Goal: Task Accomplishment & Management: Manage account settings

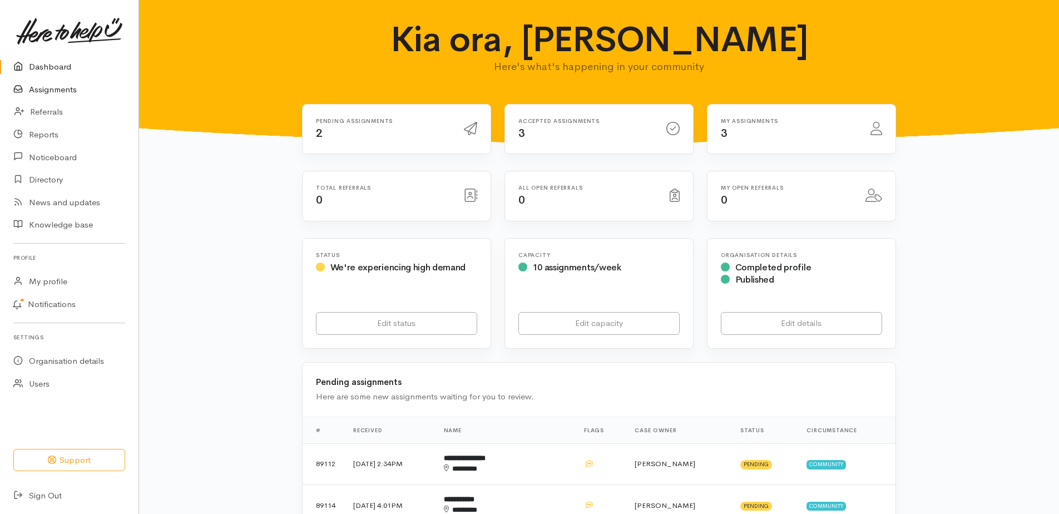
click at [60, 92] on link "Assignments" at bounding box center [69, 89] width 139 height 23
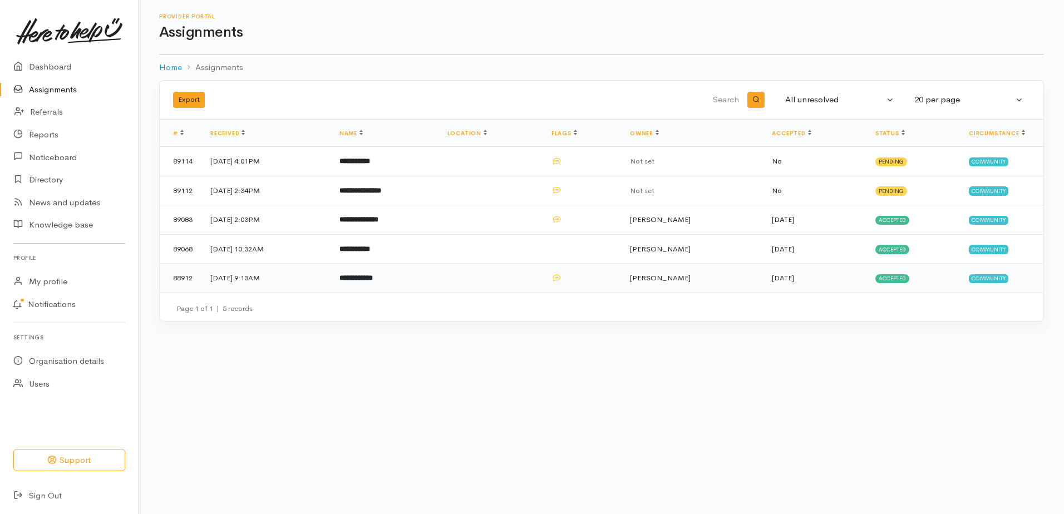
click at [373, 281] on b "**********" at bounding box center [355, 277] width 33 height 7
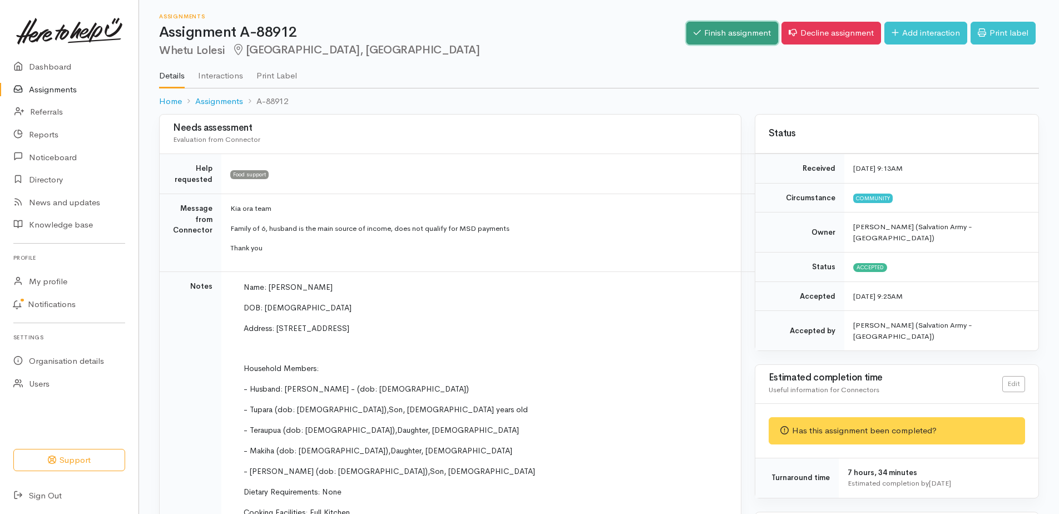
click at [686, 41] on link "Finish assignment" at bounding box center [732, 33] width 92 height 23
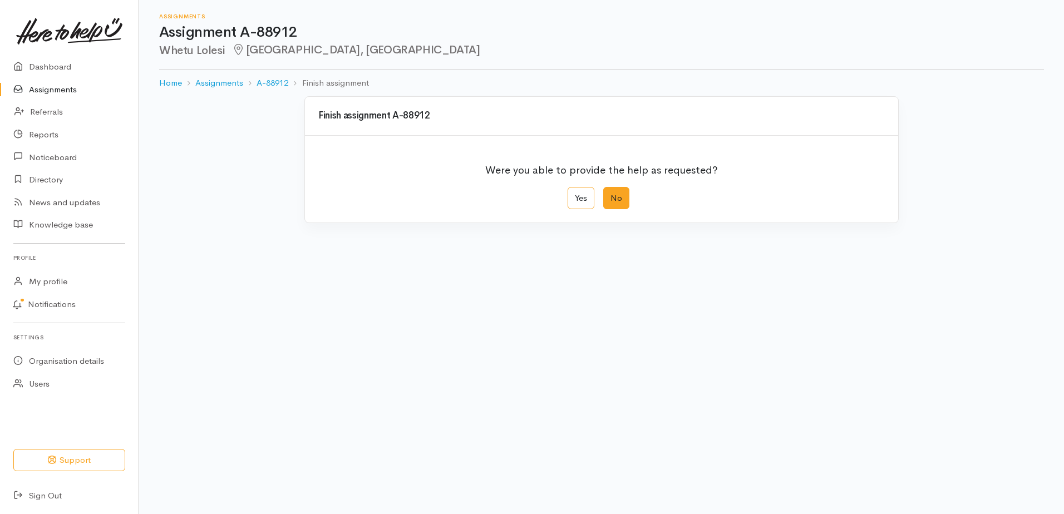
click at [622, 210] on label "No" at bounding box center [616, 198] width 26 height 23
click at [610, 194] on input "No" at bounding box center [606, 190] width 7 height 7
radio input "true"
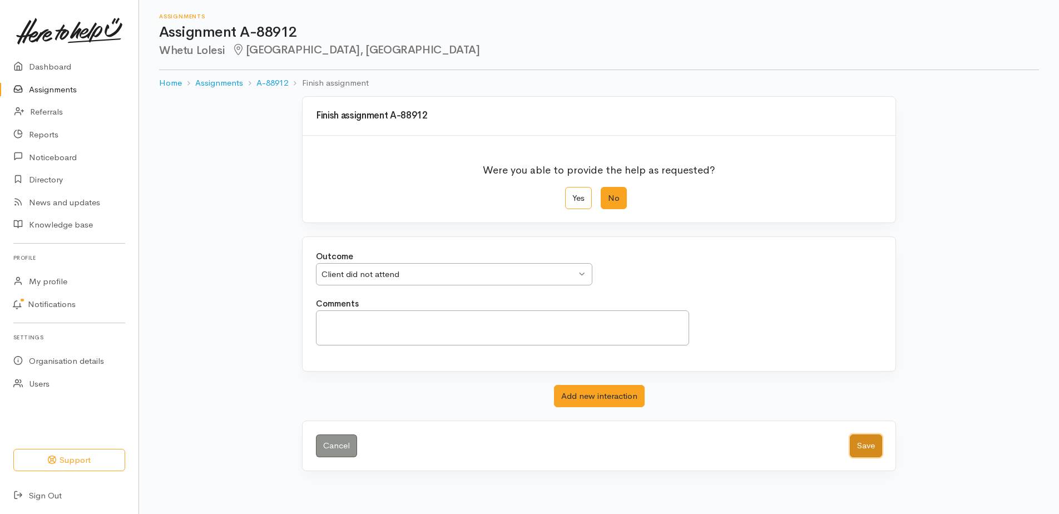
click at [864, 457] on button "Save" at bounding box center [866, 445] width 32 height 23
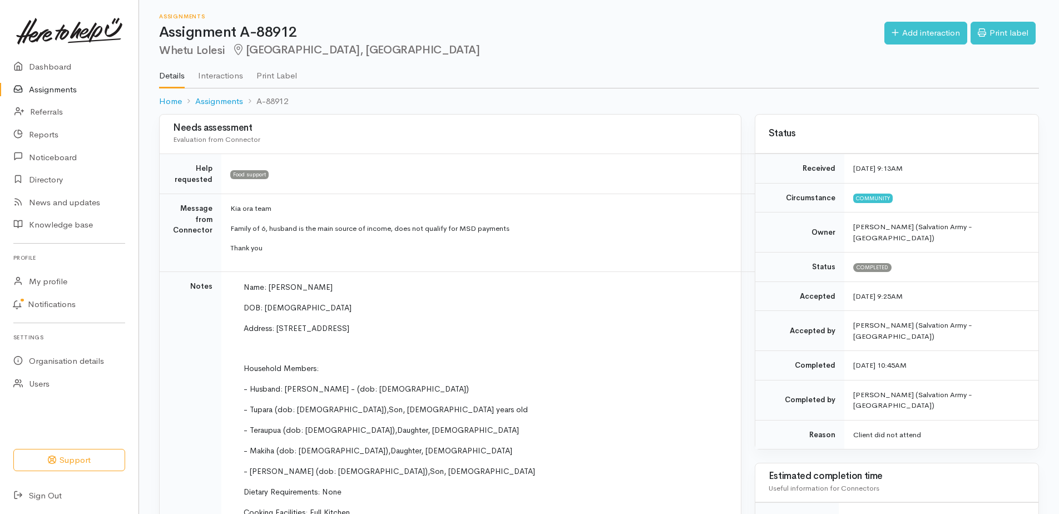
click at [63, 97] on link "Assignments" at bounding box center [69, 89] width 139 height 23
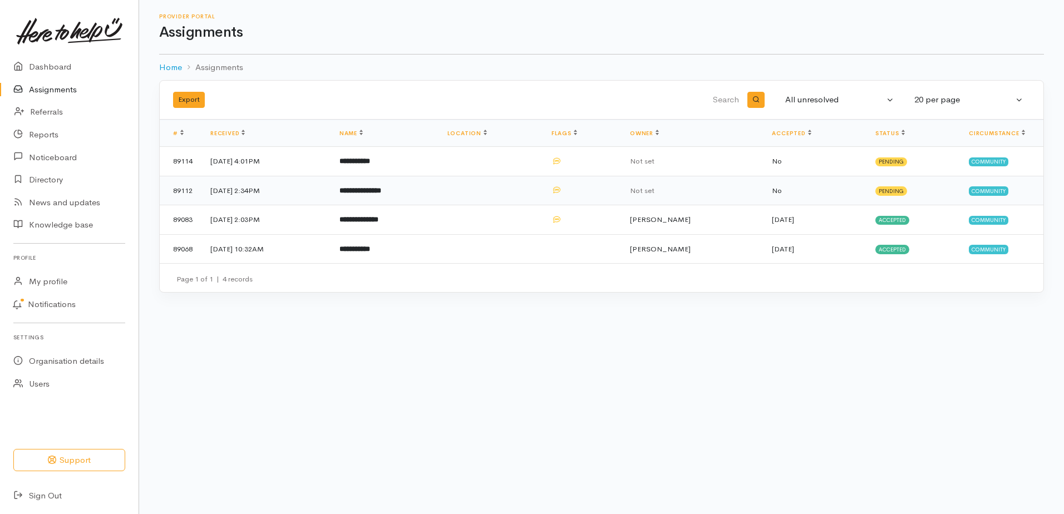
click at [381, 194] on b "**********" at bounding box center [360, 190] width 42 height 7
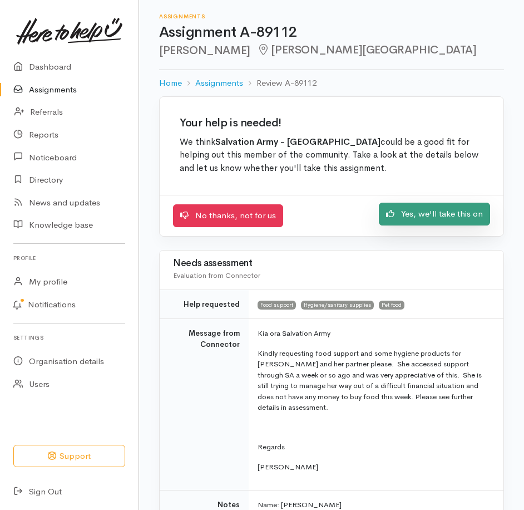
click at [410, 225] on link "Yes, we'll take this on" at bounding box center [434, 213] width 111 height 23
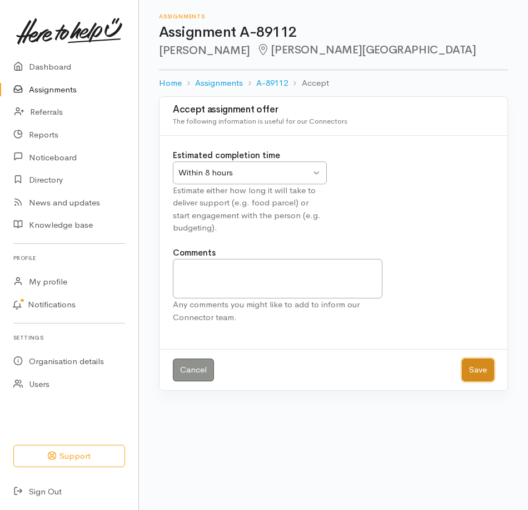
click at [472, 381] on button "Save" at bounding box center [478, 369] width 32 height 23
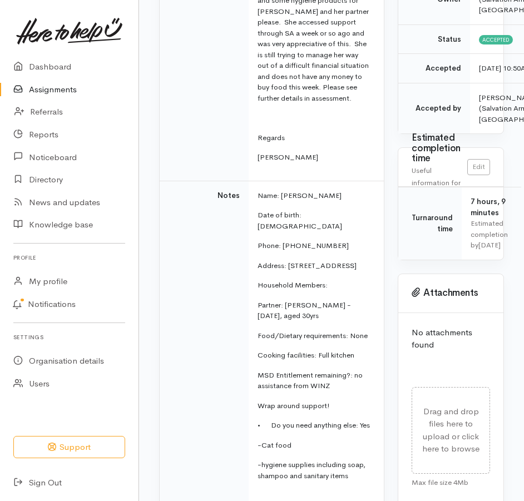
scroll to position [278, 0]
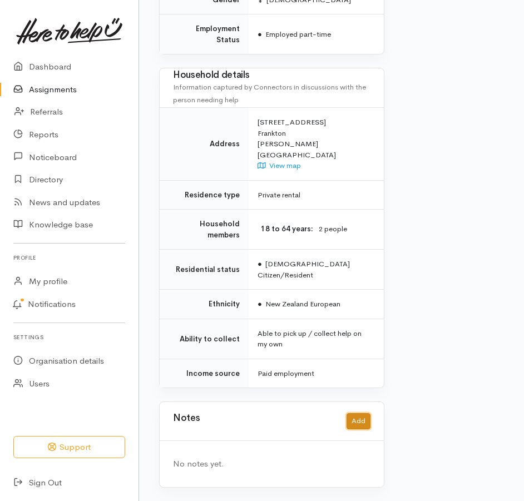
click at [354, 415] on button "Add" at bounding box center [359, 421] width 24 height 16
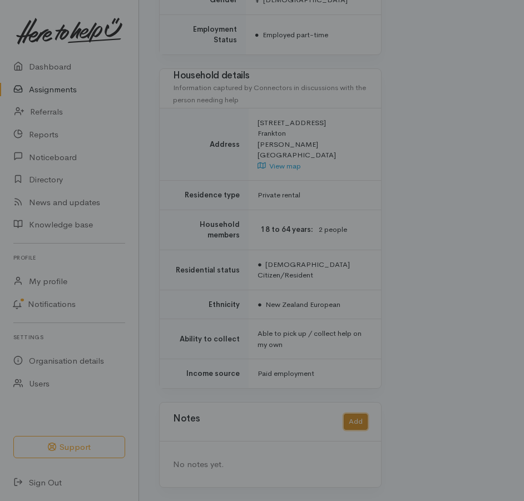
scroll to position [1441, 0]
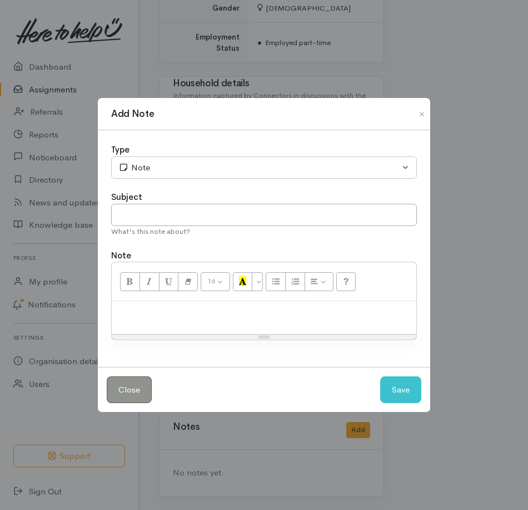
click at [193, 319] on p at bounding box center [264, 312] width 294 height 13
click at [393, 395] on button "Save" at bounding box center [400, 389] width 41 height 27
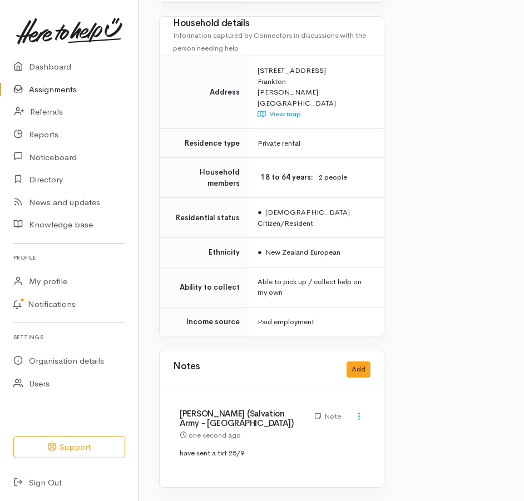
click at [43, 97] on link "Assignments" at bounding box center [69, 89] width 139 height 23
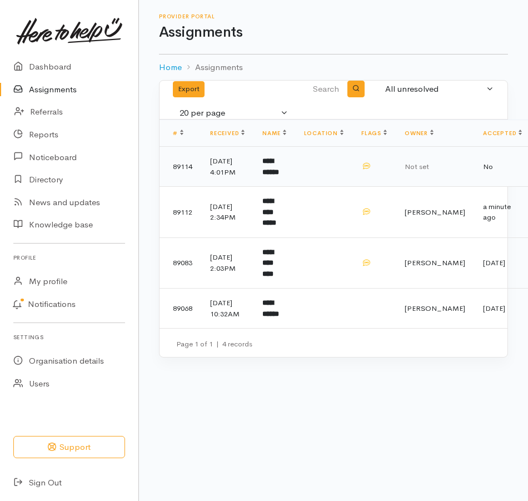
click at [279, 176] on b "**********" at bounding box center [271, 166] width 17 height 18
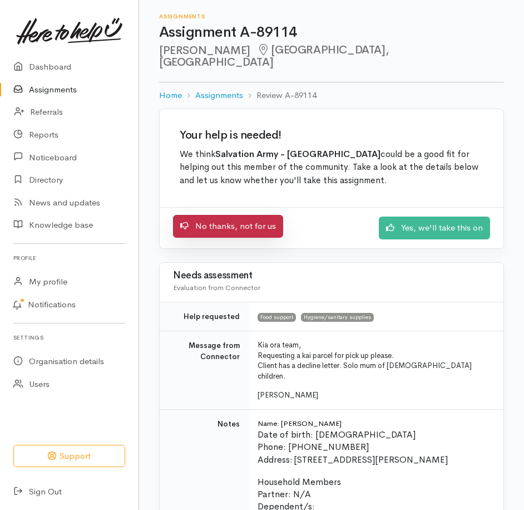
click at [260, 238] on link "No thanks, not for us" at bounding box center [228, 226] width 110 height 23
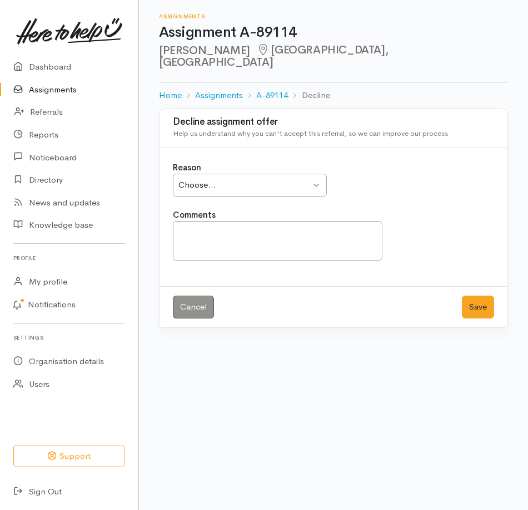
click at [215, 186] on div "Choose..." at bounding box center [245, 185] width 132 height 13
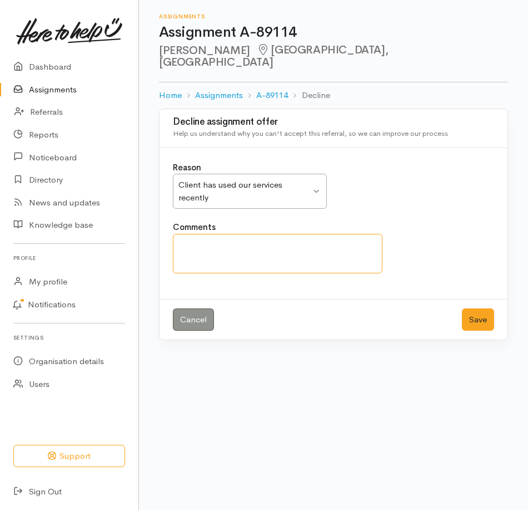
click at [294, 261] on textarea "Comments" at bounding box center [278, 253] width 210 height 39
type textarea "Has been in a few times in a short period of time. Needs FM"
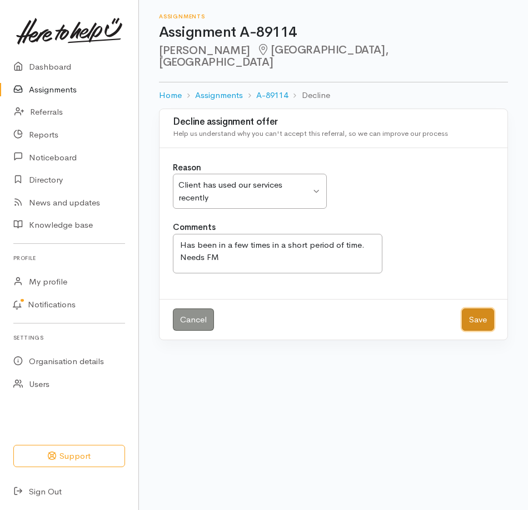
click at [468, 331] on button "Save" at bounding box center [478, 319] width 32 height 23
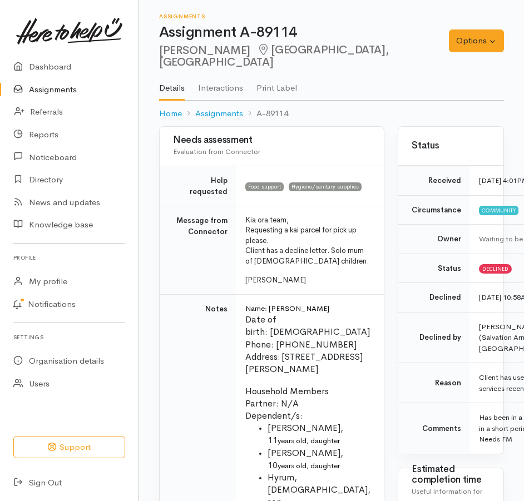
click at [51, 98] on link "Assignments" at bounding box center [69, 89] width 139 height 23
